Goal: Information Seeking & Learning: Understand process/instructions

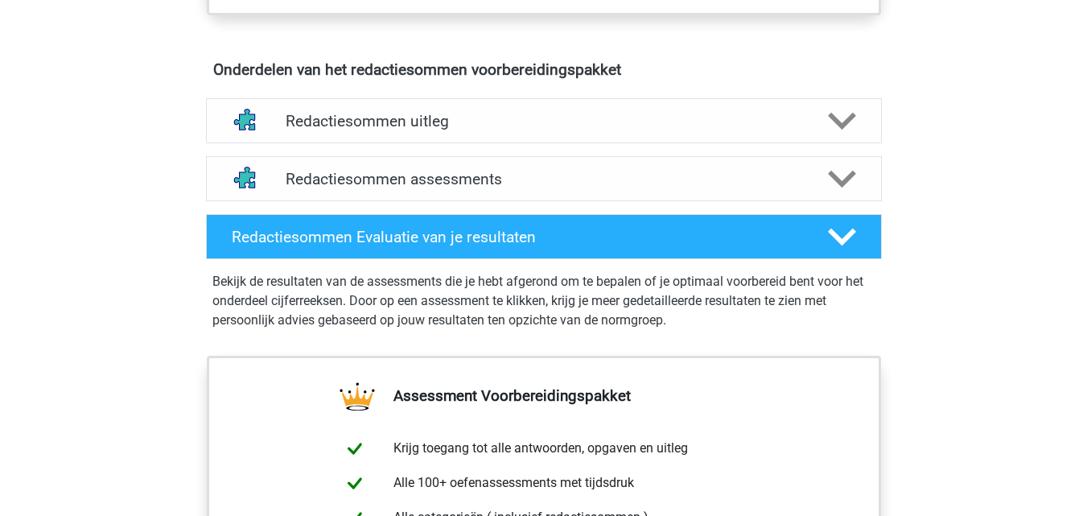
scroll to position [885, 0]
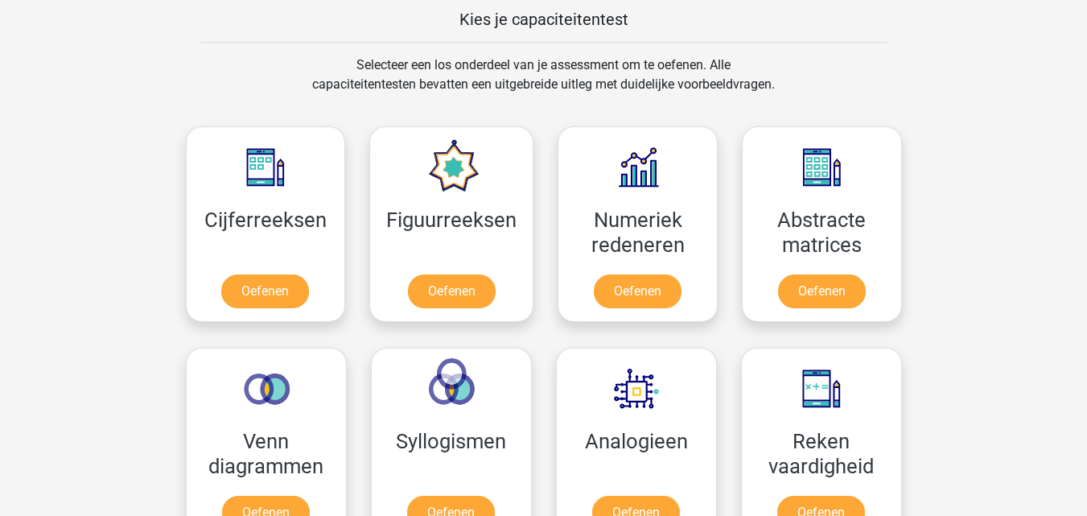
scroll to position [627, 0]
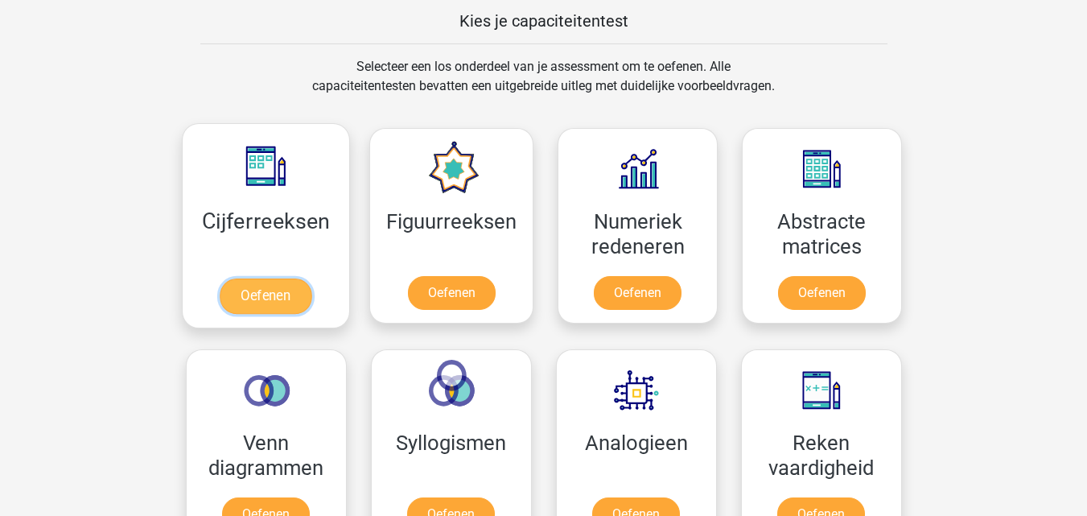
click at [287, 283] on link "Oefenen" at bounding box center [266, 295] width 92 height 35
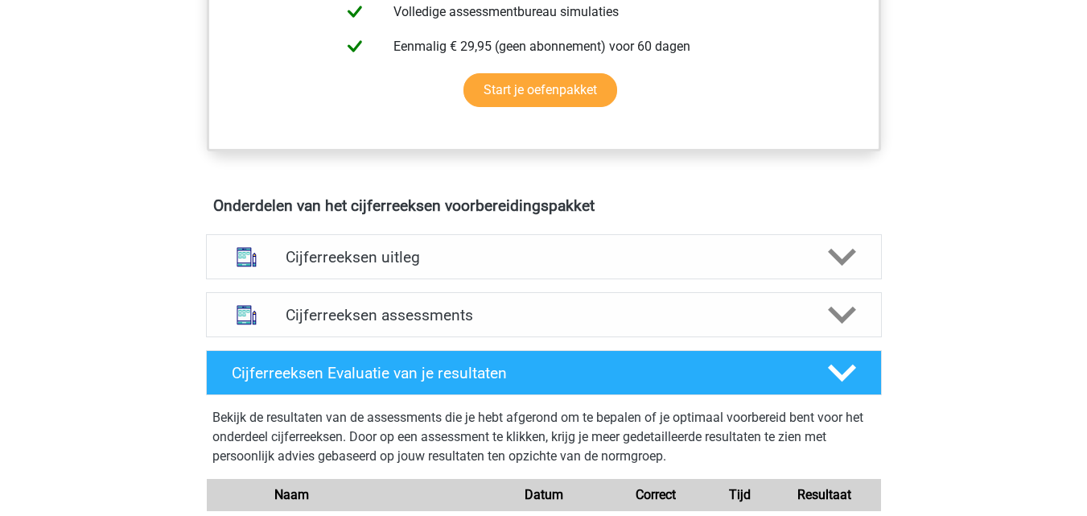
scroll to position [789, 0]
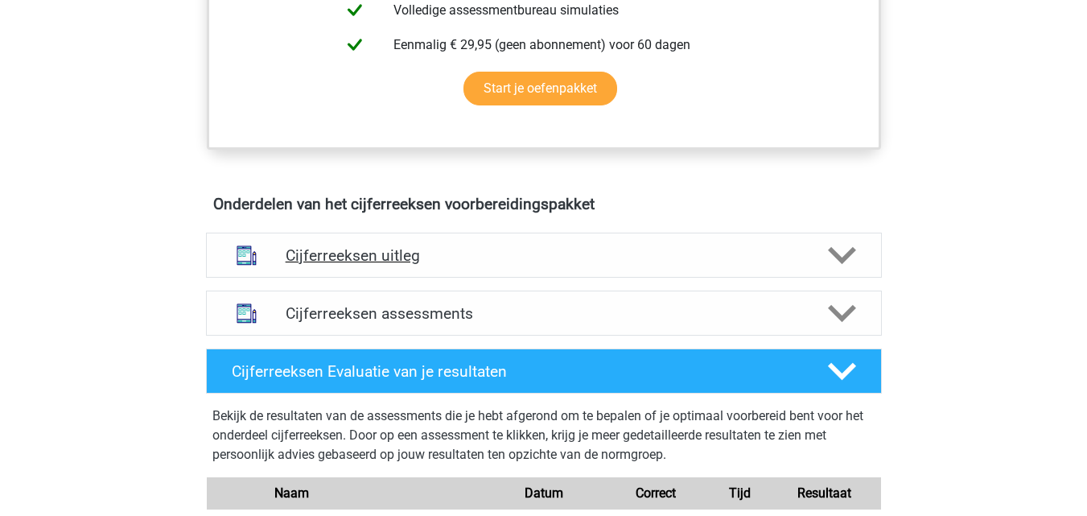
click at [486, 265] on h4 "Cijferreeksen uitleg" at bounding box center [544, 255] width 516 height 19
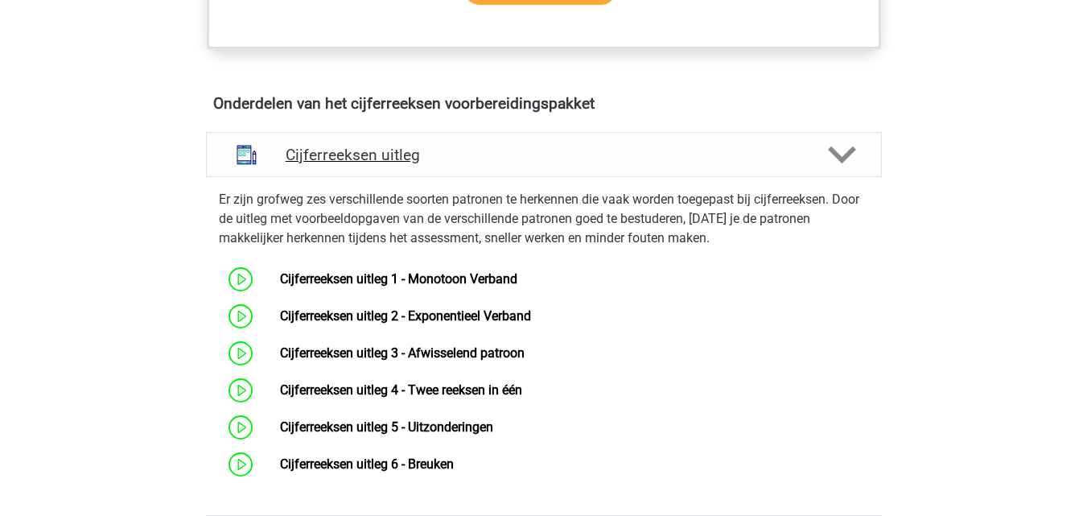
scroll to position [891, 0]
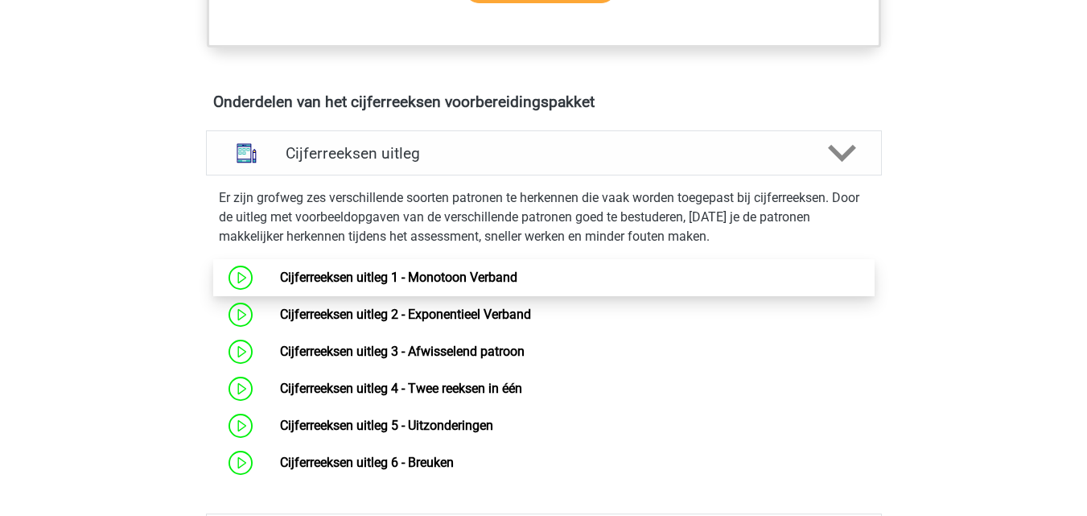
click at [455, 285] on link "Cijferreeksen uitleg 1 - Monotoon Verband" at bounding box center [398, 276] width 237 height 15
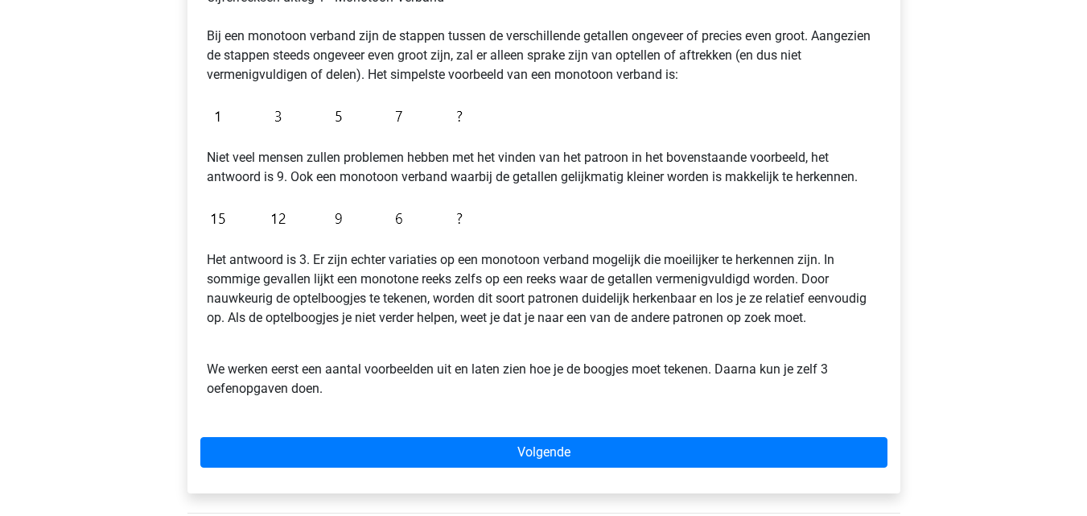
scroll to position [310, 0]
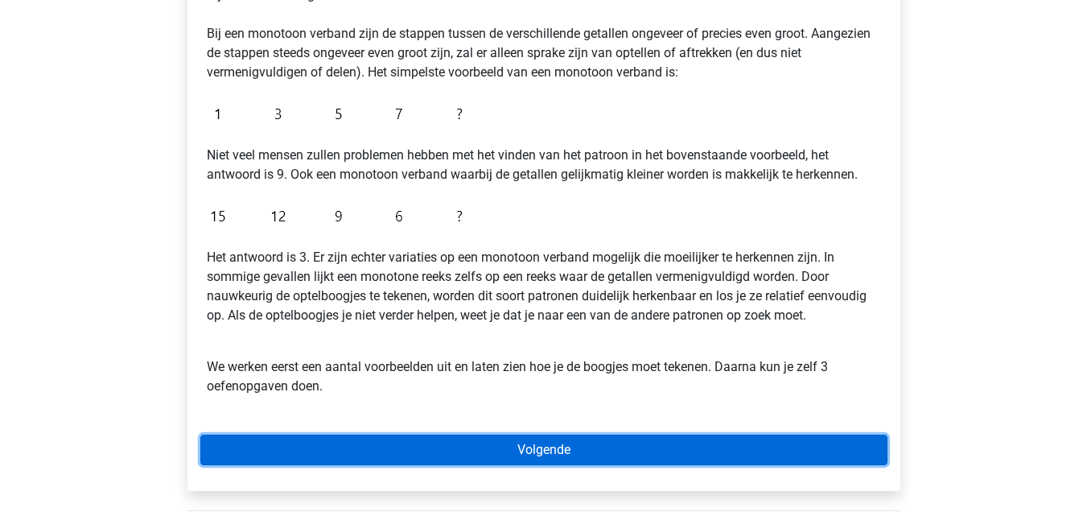
click at [478, 455] on link "Volgende" at bounding box center [543, 449] width 687 height 31
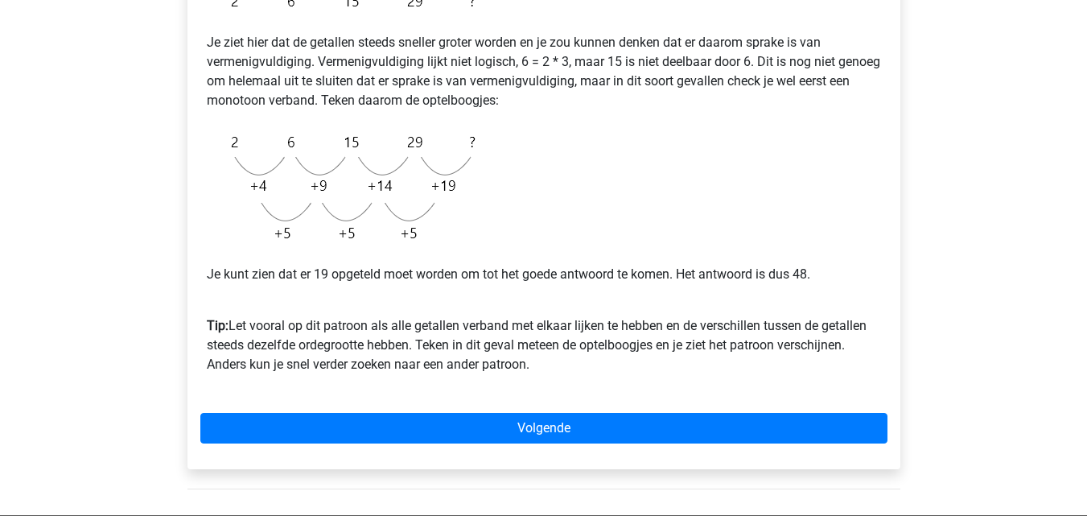
scroll to position [347, 0]
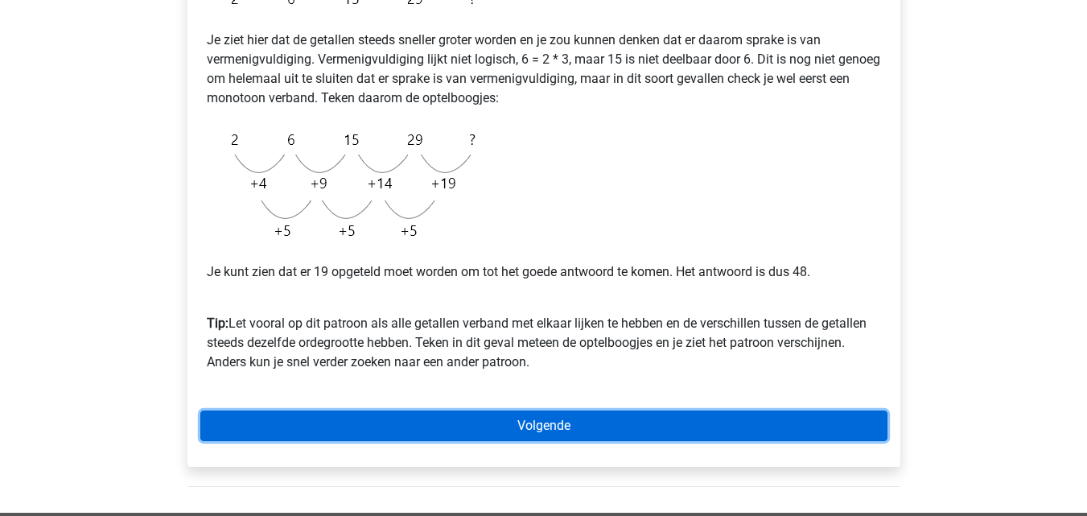
click at [578, 431] on link "Volgende" at bounding box center [543, 425] width 687 height 31
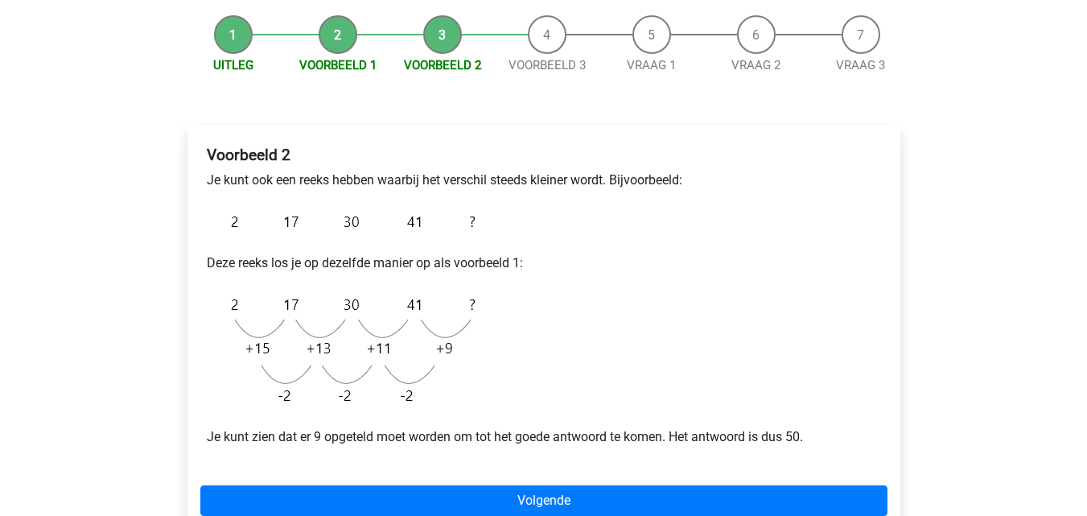
scroll to position [150, 0]
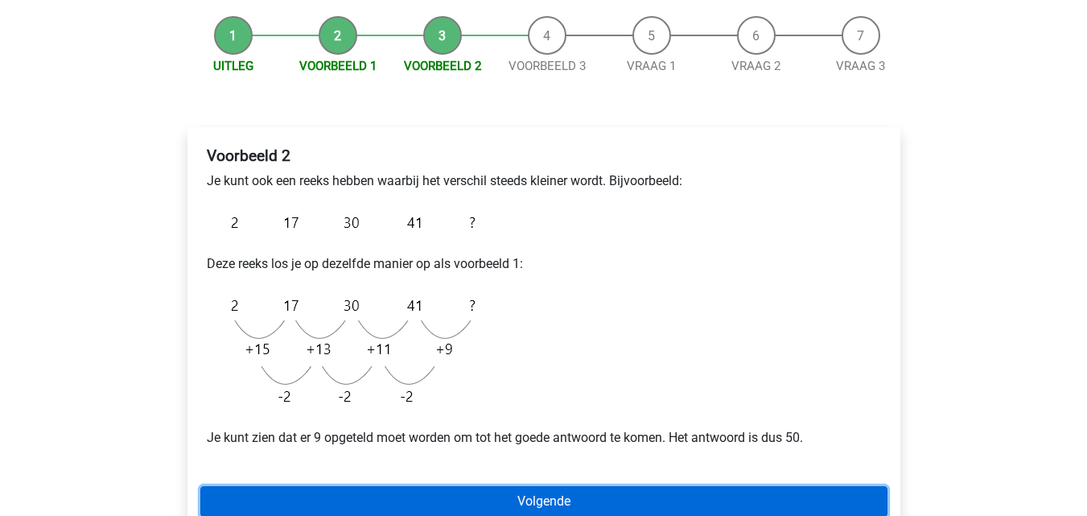
click at [569, 493] on link "Volgende" at bounding box center [543, 501] width 687 height 31
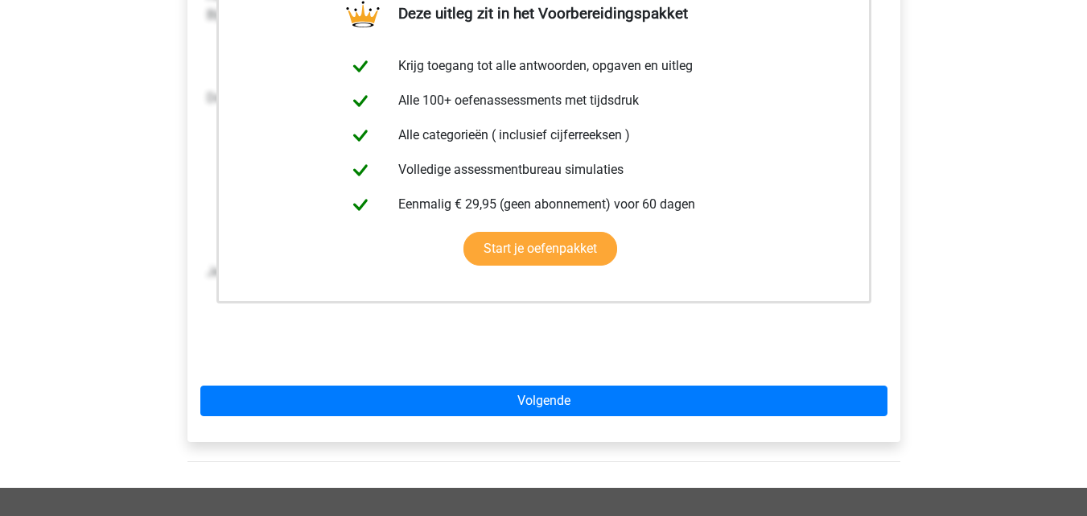
scroll to position [343, 0]
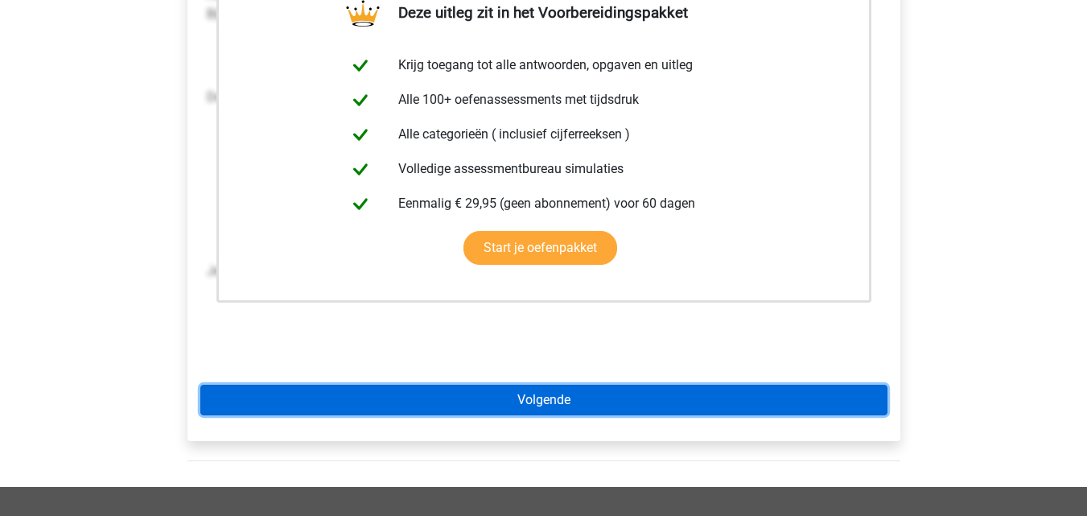
click at [602, 400] on link "Volgende" at bounding box center [543, 399] width 687 height 31
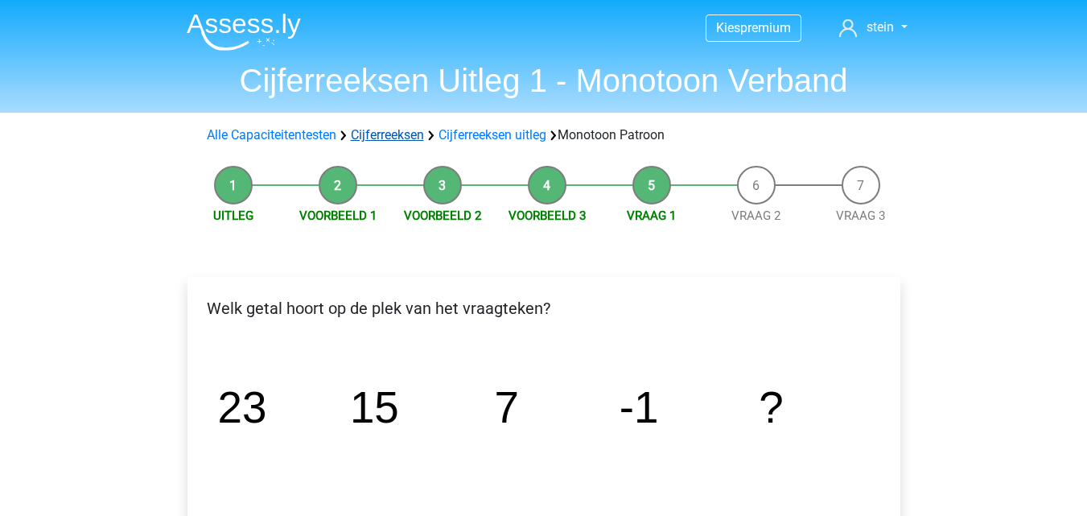
click at [390, 139] on link "Cijferreeksen" at bounding box center [387, 134] width 73 height 15
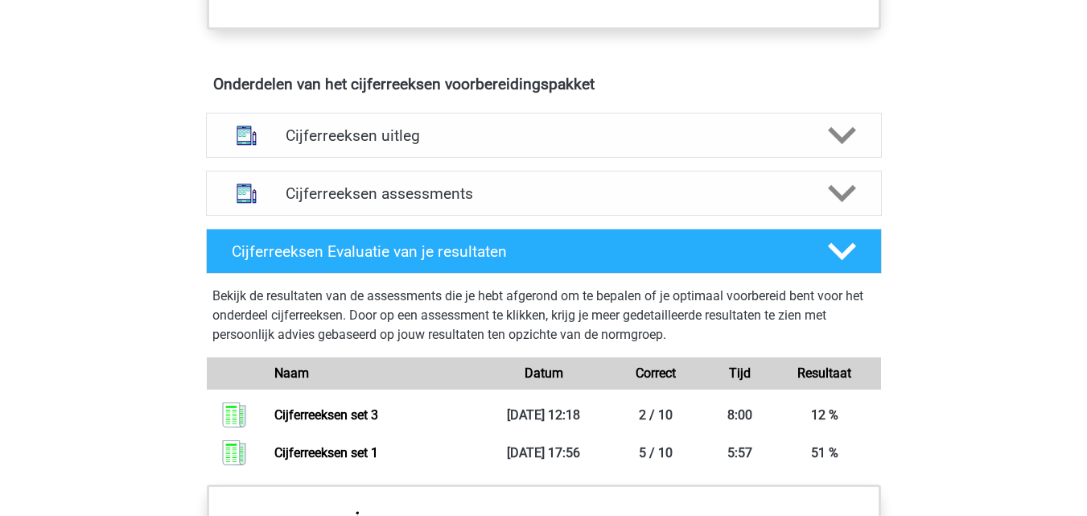
scroll to position [910, 0]
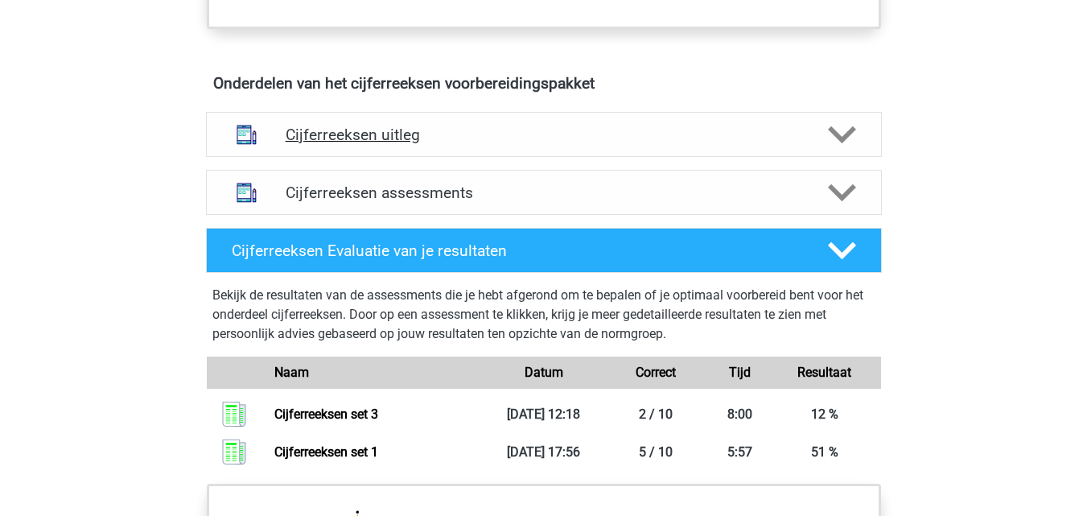
click at [431, 144] on h4 "Cijferreeksen uitleg" at bounding box center [544, 134] width 516 height 19
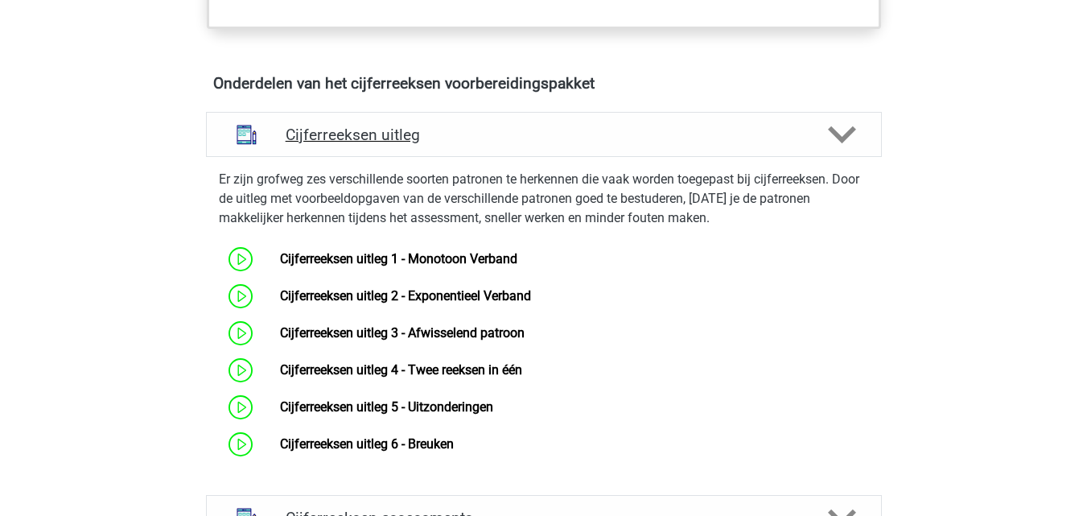
scroll to position [961, 0]
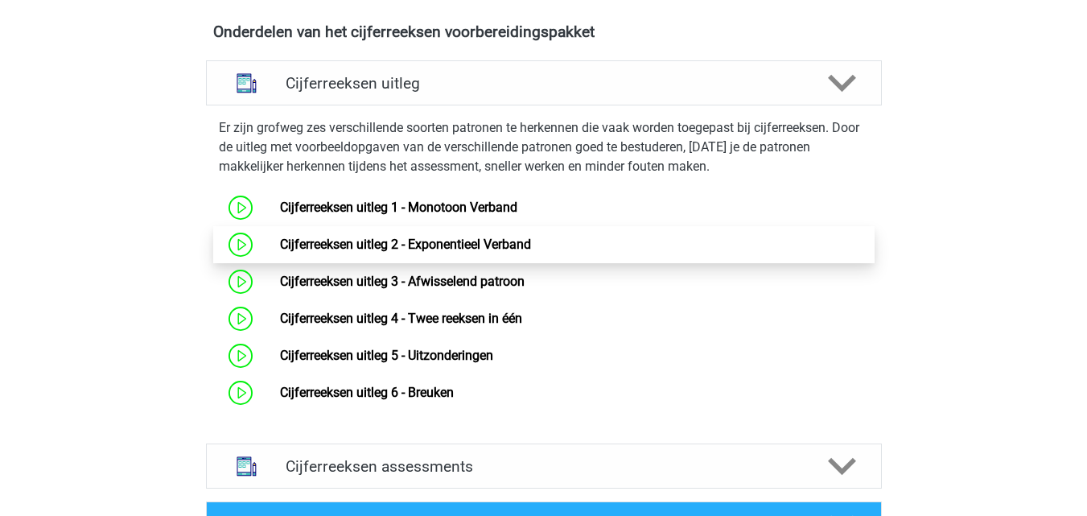
click at [280, 252] on link "Cijferreeksen uitleg 2 - Exponentieel Verband" at bounding box center [405, 243] width 251 height 15
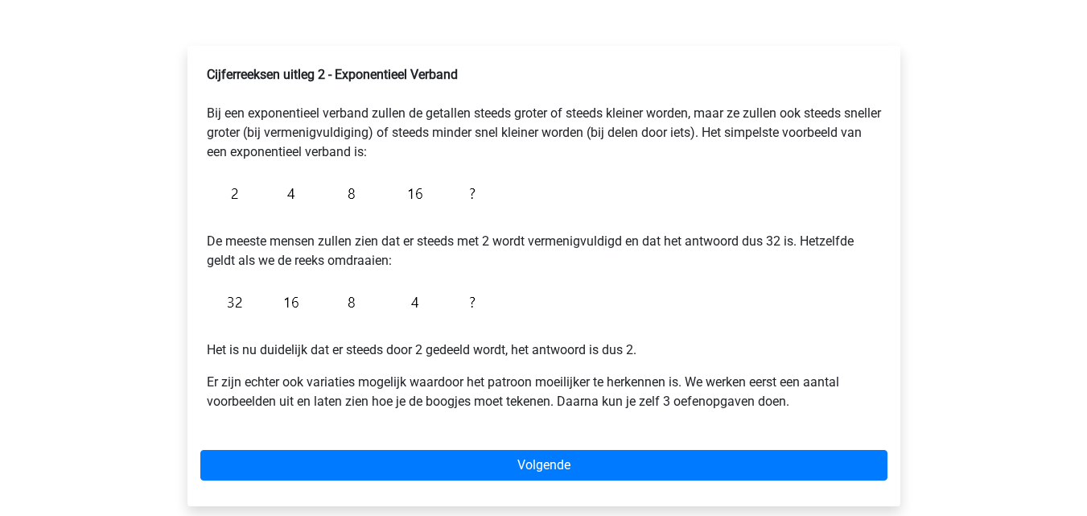
scroll to position [232, 0]
